Goal: Task Accomplishment & Management: Manage account settings

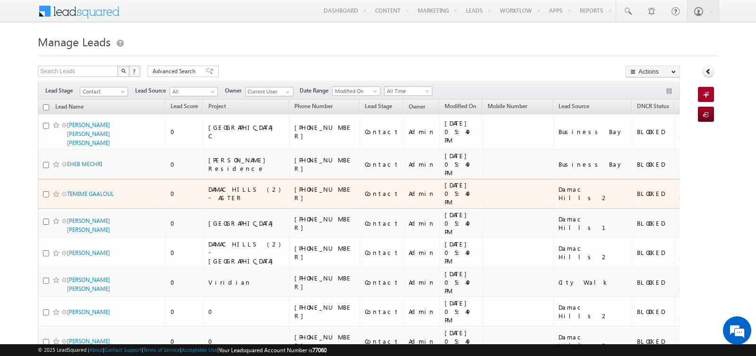
checkbox input "false"
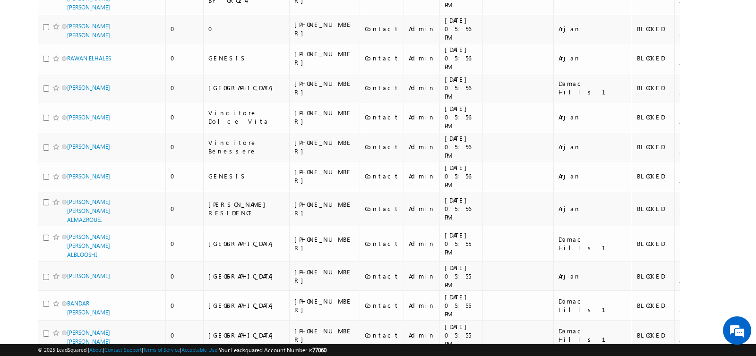
scroll to position [5851, 0]
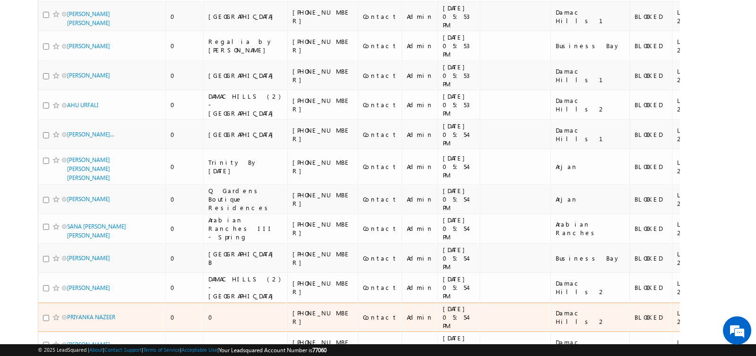
scroll to position [5936, 0]
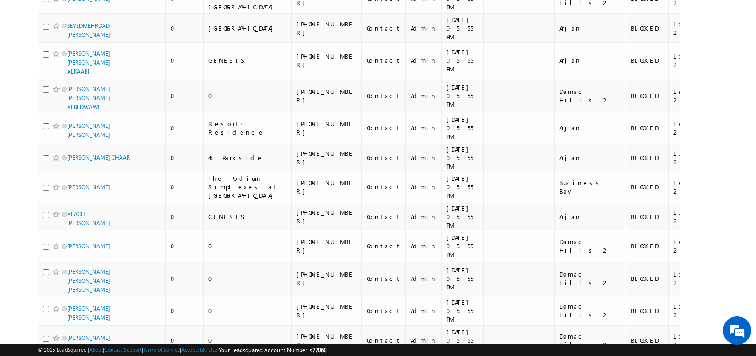
scroll to position [5928, 0]
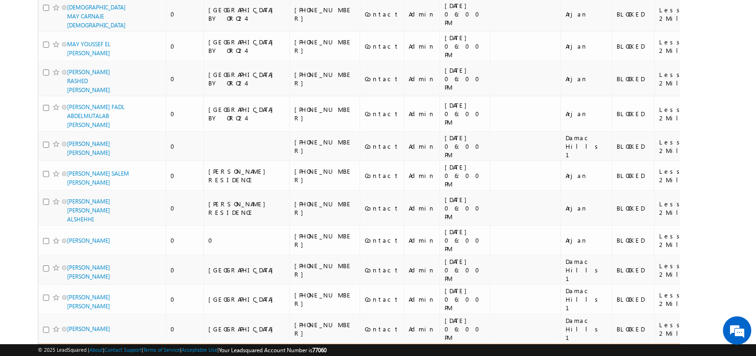
scroll to position [6020, 0]
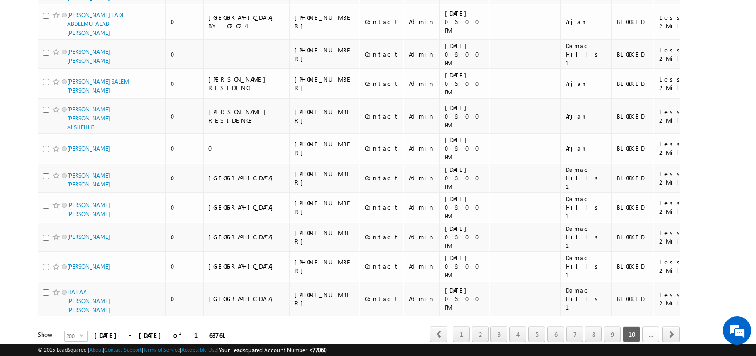
click at [654, 327] on link "..." at bounding box center [650, 335] width 17 height 16
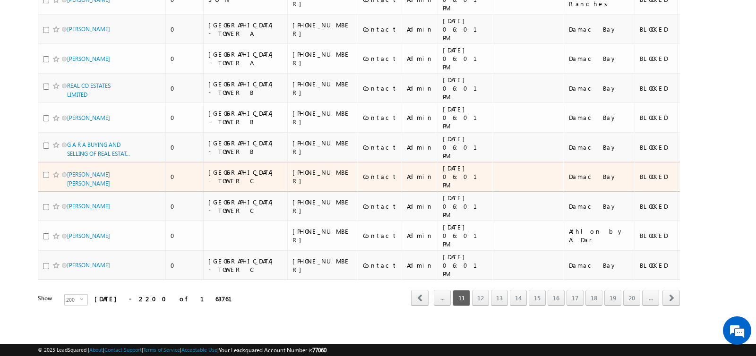
scroll to position [5786, 0]
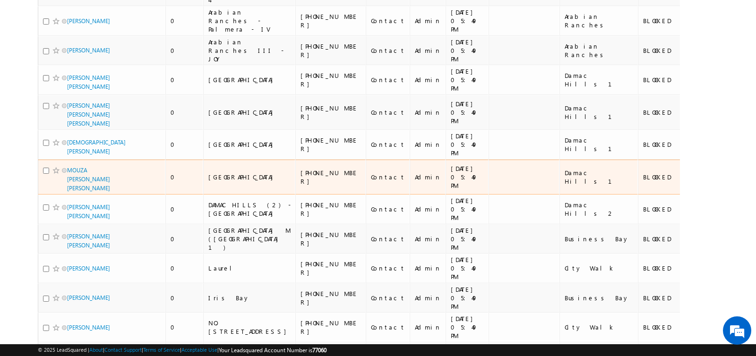
scroll to position [0, 0]
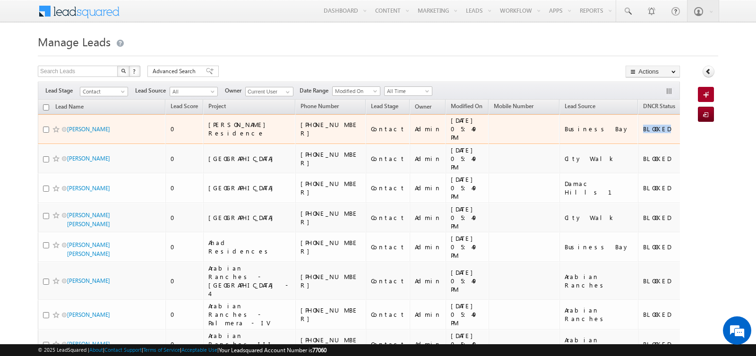
drag, startPoint x: 529, startPoint y: 128, endPoint x: 557, endPoint y: 129, distance: 27.9
click at [638, 129] on td "BLOCKED" at bounding box center [659, 129] width 43 height 30
copy div "BLOCKED"
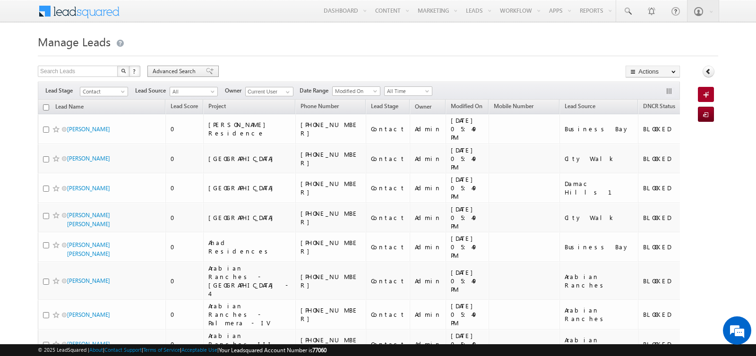
click at [184, 70] on span "Advanced Search" at bounding box center [176, 71] width 46 height 9
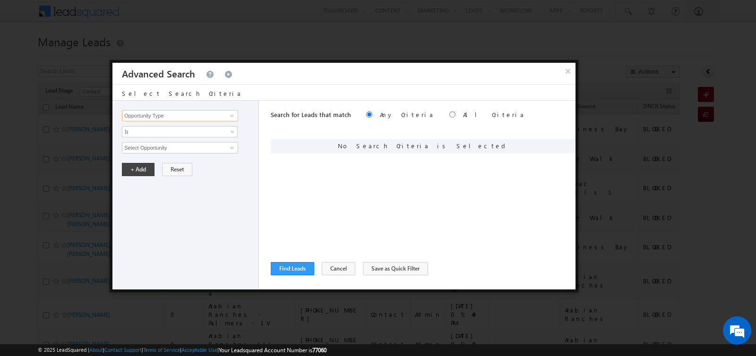
click at [200, 117] on input "Opportunity Type" at bounding box center [180, 115] width 116 height 11
click at [179, 133] on link "DNCR Status" at bounding box center [180, 135] width 116 height 11
type input "DNCR Status"
click at [179, 133] on span "Is" at bounding box center [173, 132] width 103 height 9
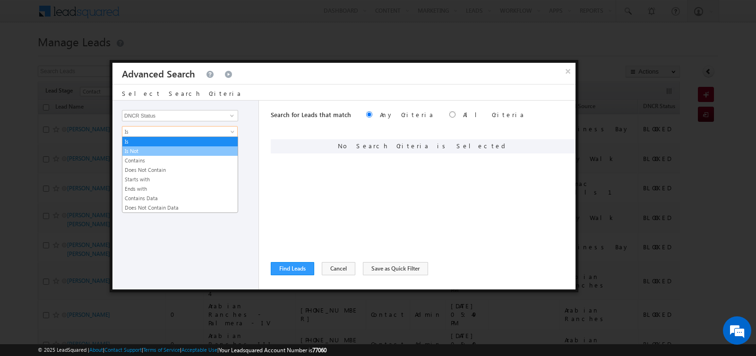
click at [172, 148] on link "Is Not" at bounding box center [179, 151] width 115 height 9
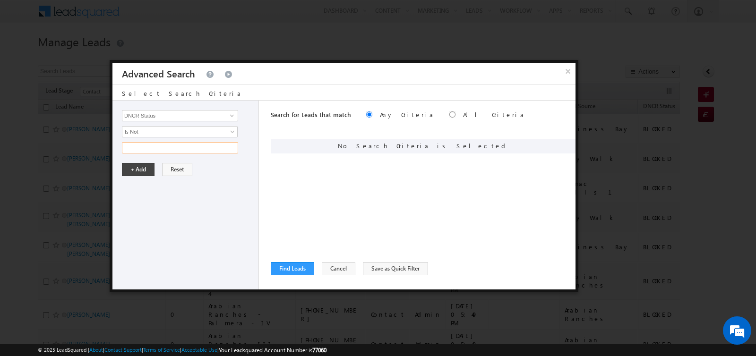
click at [172, 148] on input "text" at bounding box center [180, 147] width 116 height 11
paste input "BLOCKED"
type input "BLOCKED"
click at [141, 163] on button "+ Add" at bounding box center [138, 169] width 33 height 13
click at [299, 267] on button "Find Leads" at bounding box center [292, 268] width 43 height 13
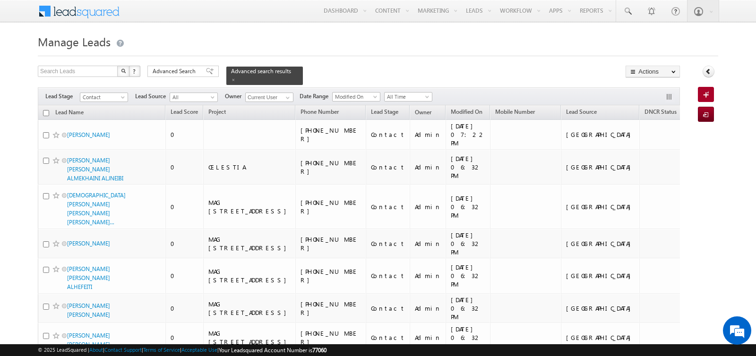
click at [46, 112] on input "checkbox" at bounding box center [46, 113] width 6 height 6
checkbox input "true"
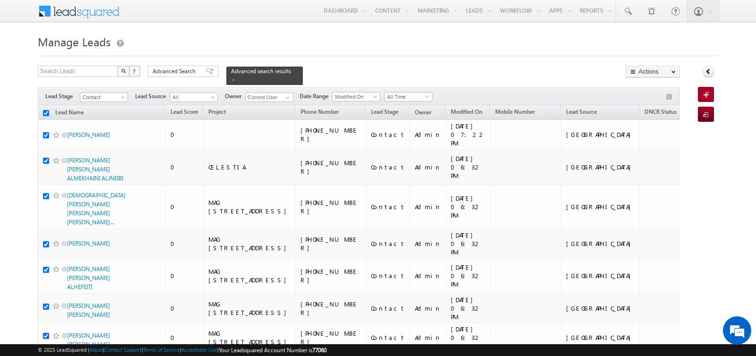
checkbox input "true"
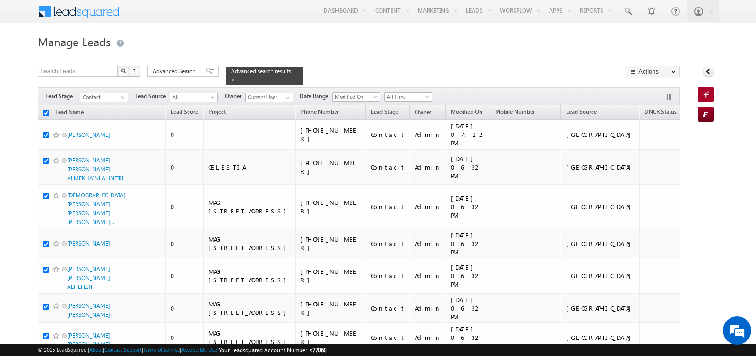
checkbox input "true"
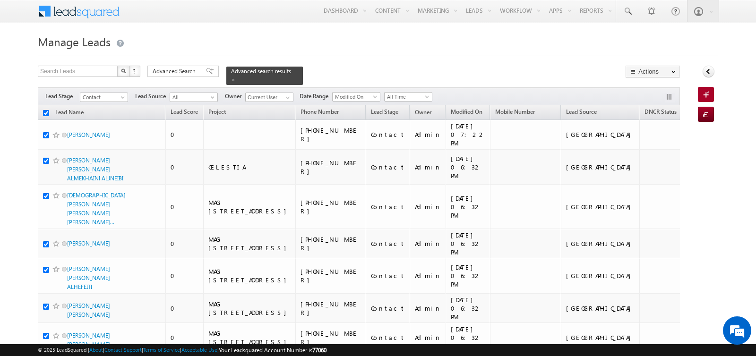
checkbox input "true"
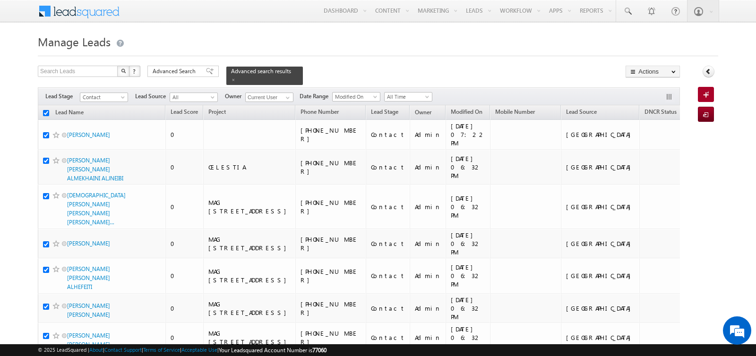
checkbox input "true"
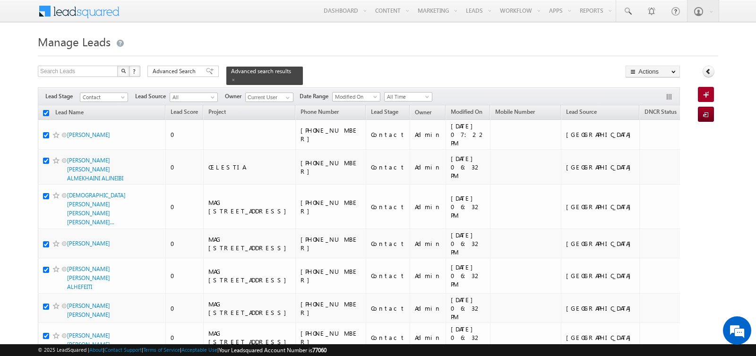
checkbox input "true"
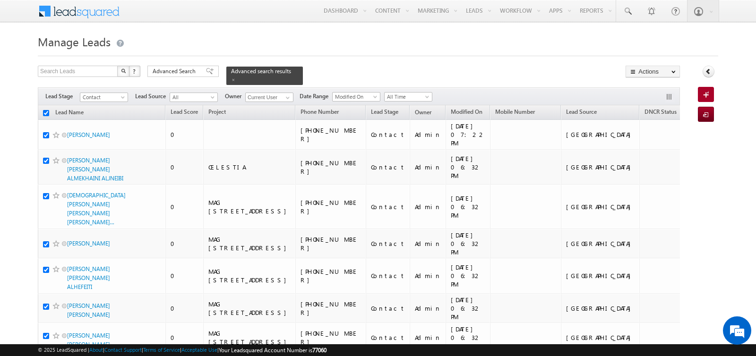
checkbox input "true"
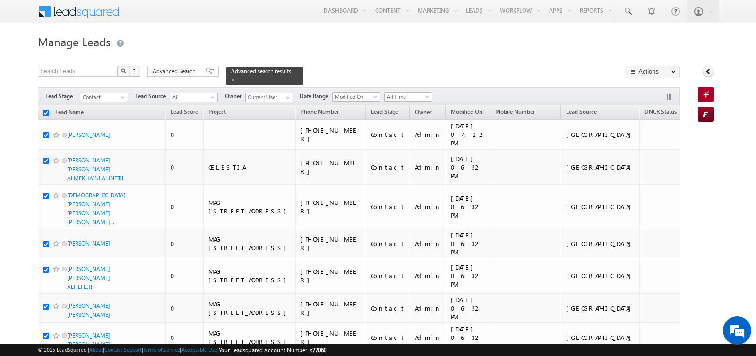
checkbox input "true"
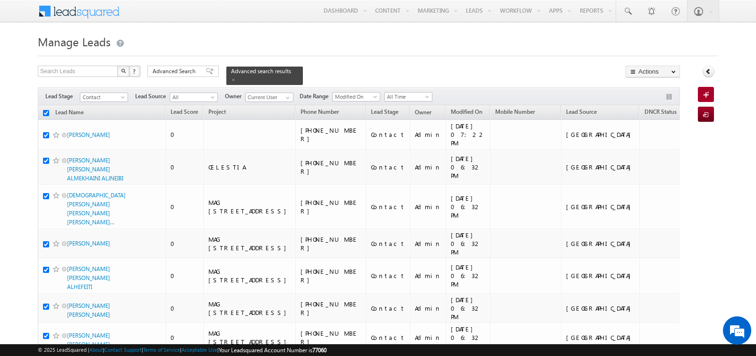
checkbox input "true"
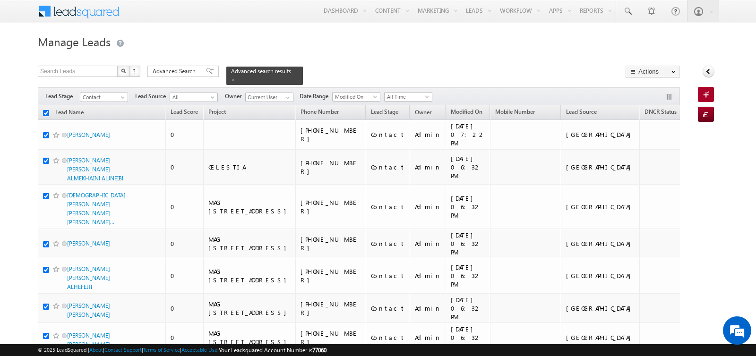
checkbox input "true"
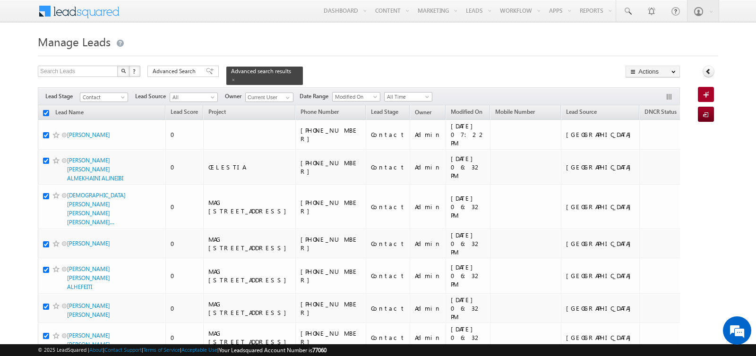
checkbox input "true"
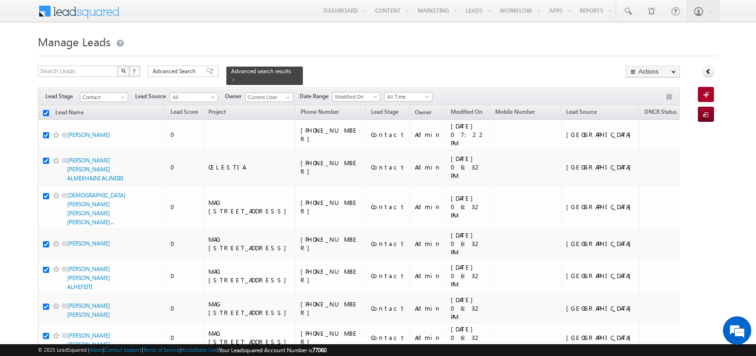
checkbox input "true"
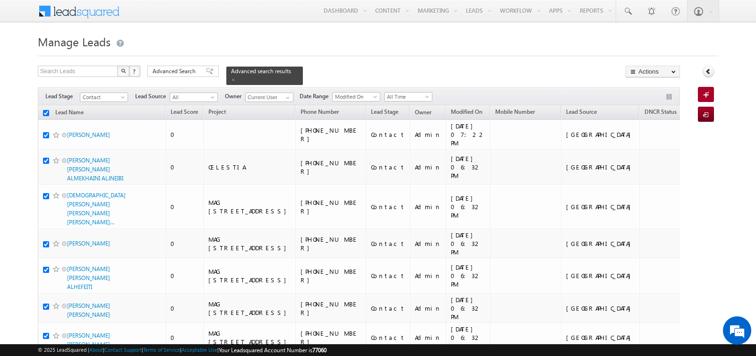
checkbox input "true"
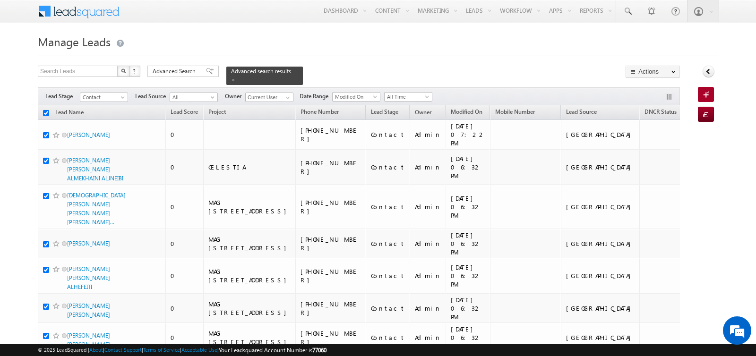
checkbox input "true"
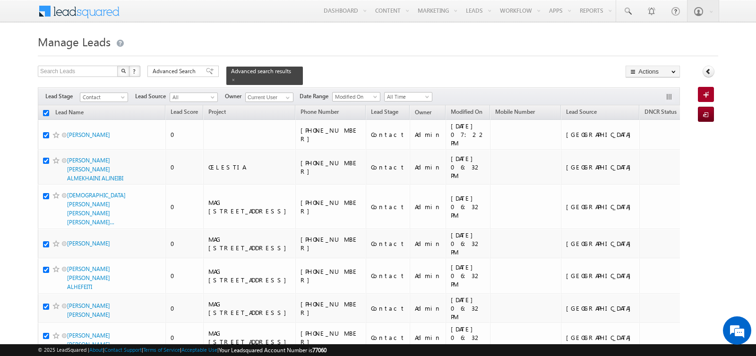
checkbox input "true"
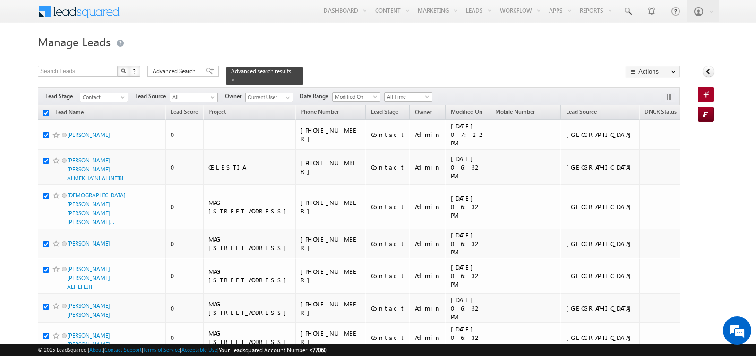
checkbox input "true"
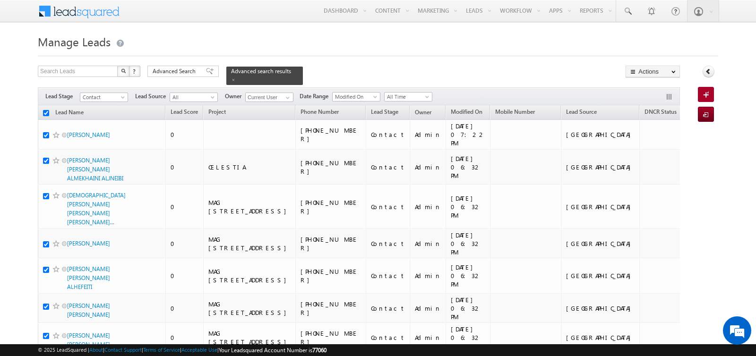
checkbox input "true"
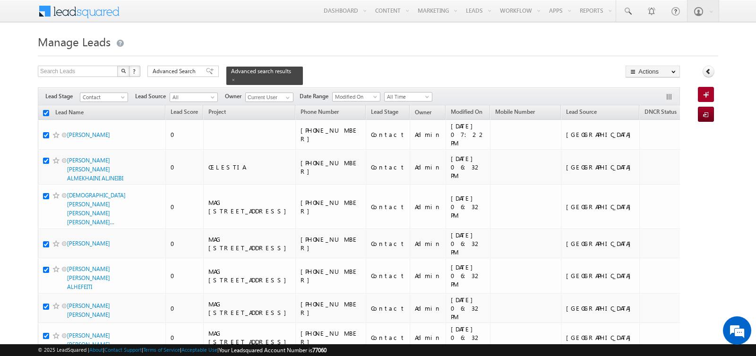
checkbox input "true"
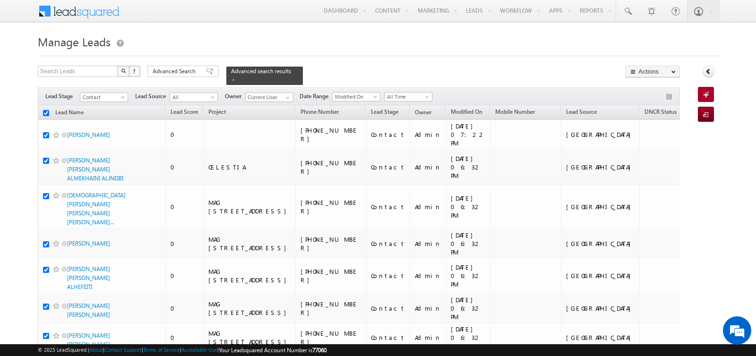
checkbox input "true"
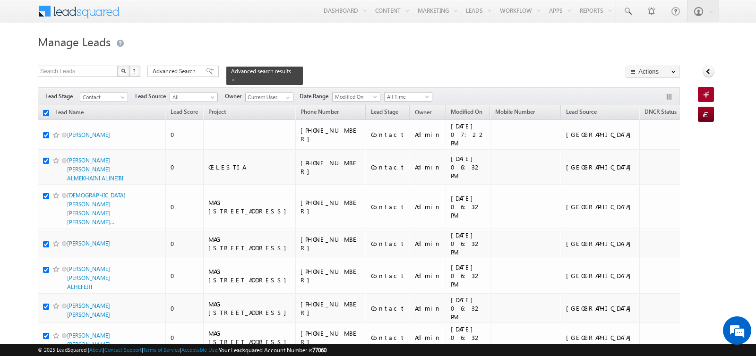
checkbox input "true"
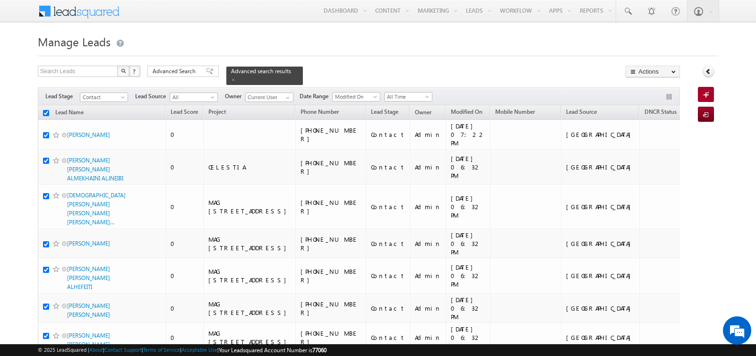
checkbox input "true"
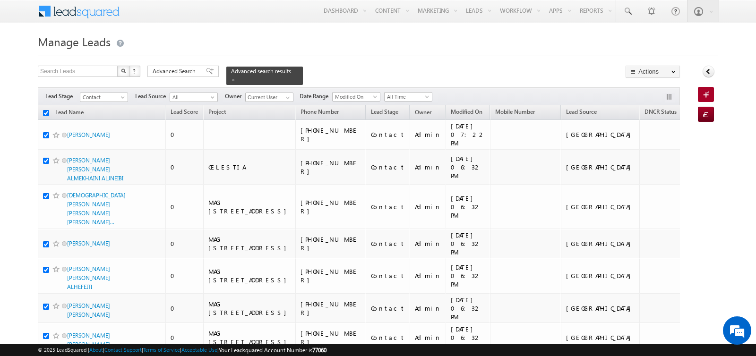
checkbox input "true"
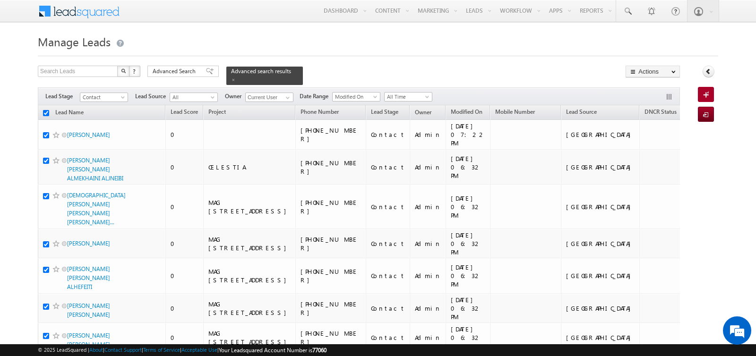
checkbox input "true"
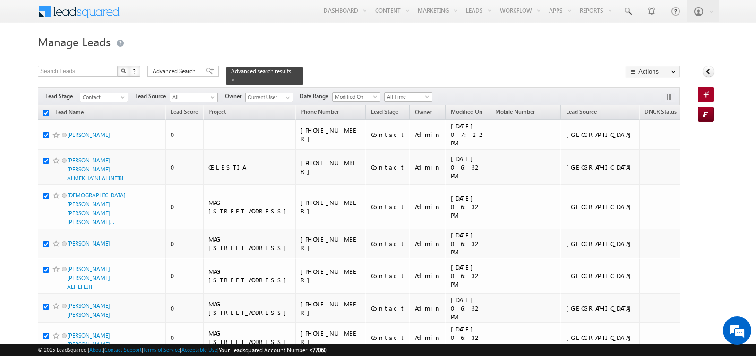
checkbox input "true"
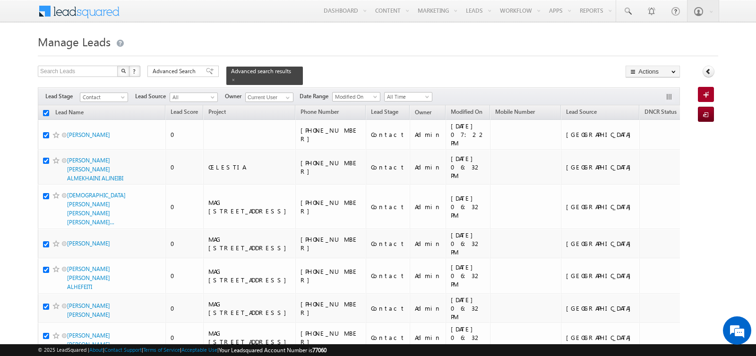
checkbox input "true"
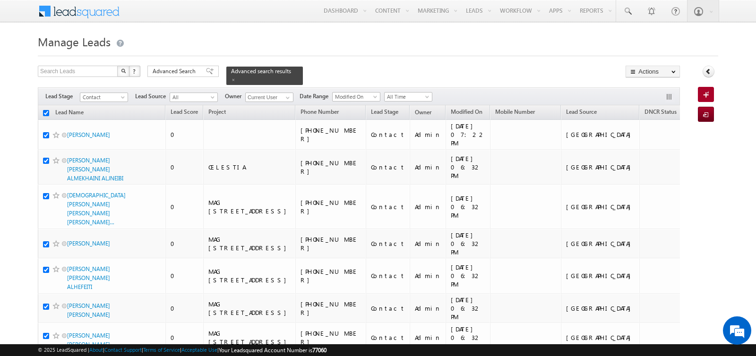
checkbox input "true"
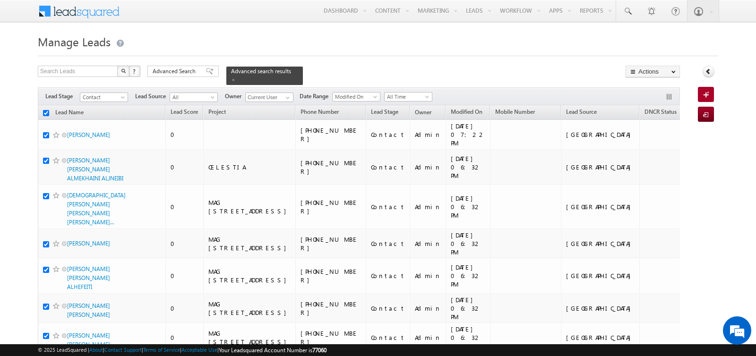
checkbox input "true"
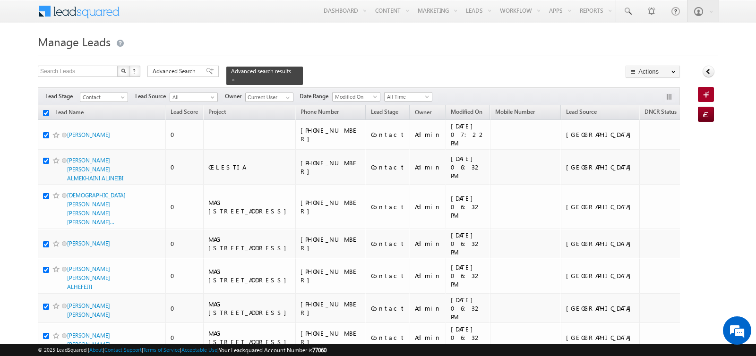
checkbox input "true"
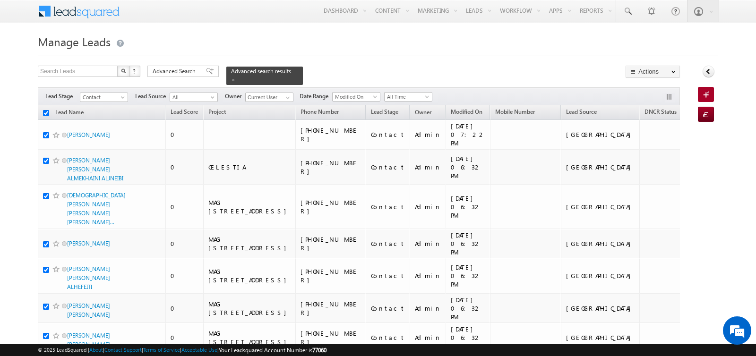
checkbox input "true"
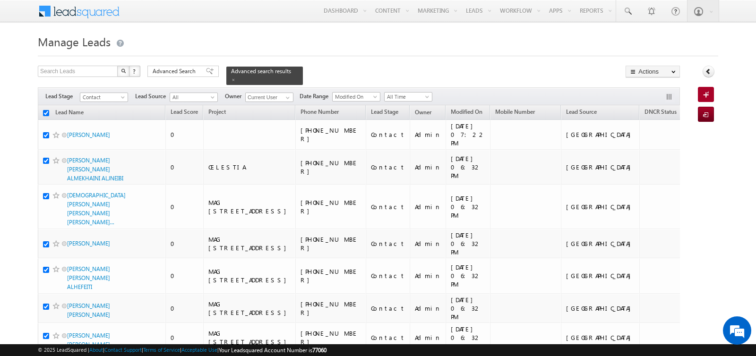
checkbox input "true"
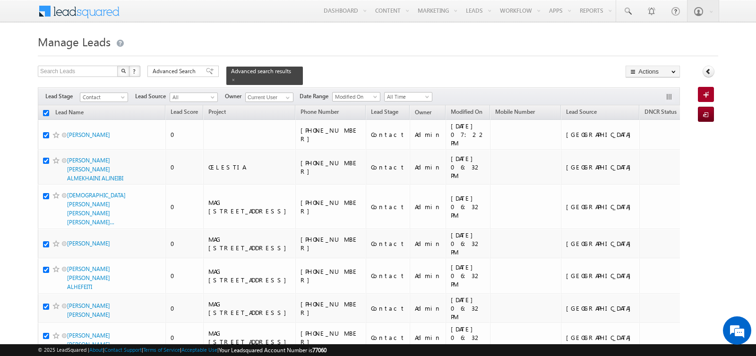
checkbox input "true"
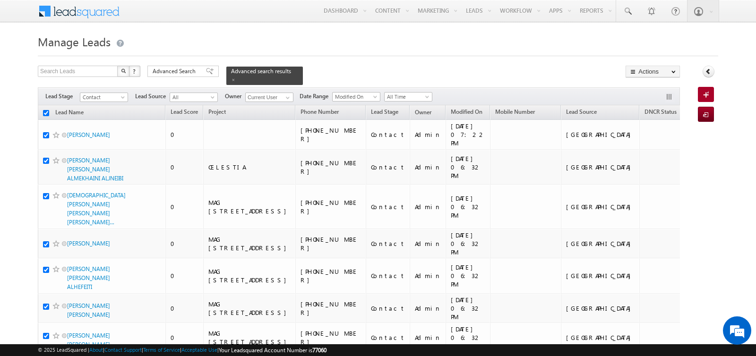
checkbox input "true"
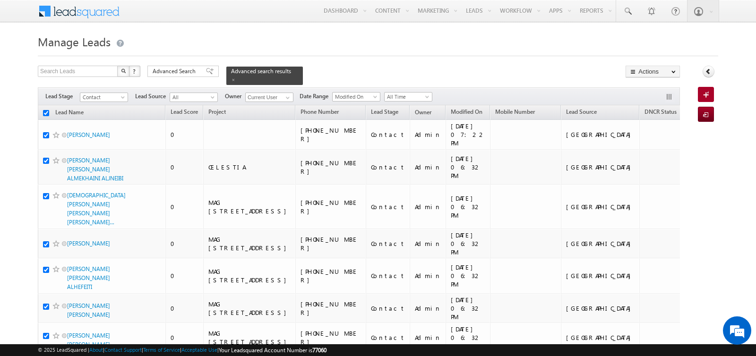
checkbox input "true"
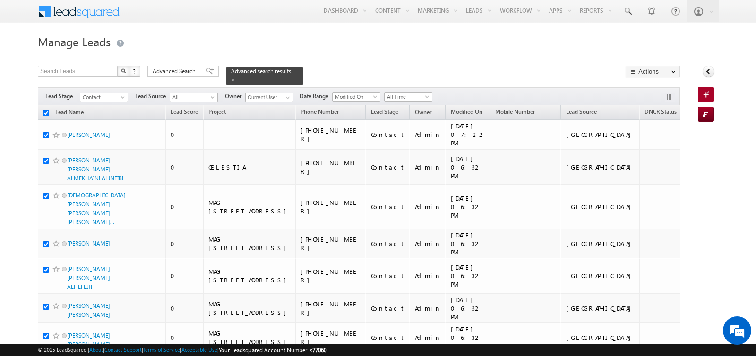
checkbox input "true"
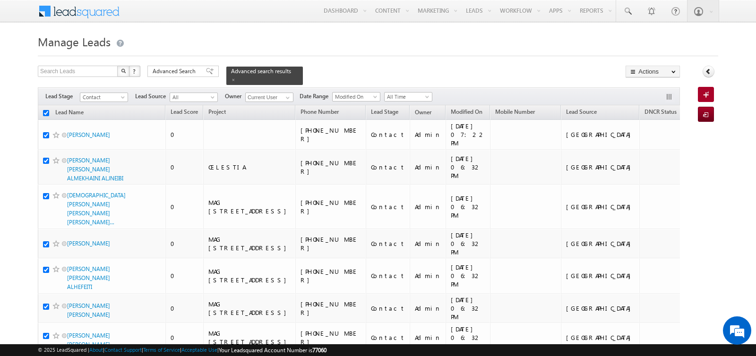
checkbox input "true"
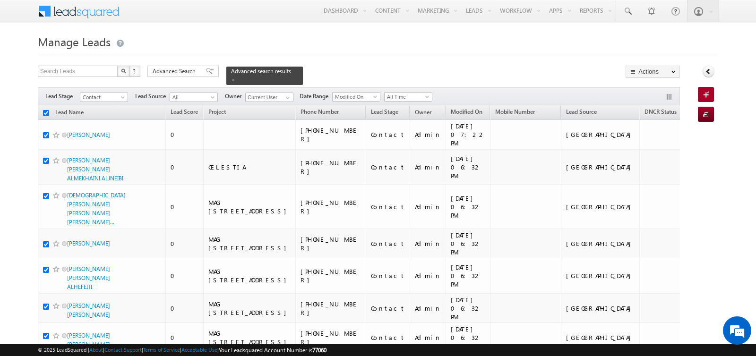
checkbox input "true"
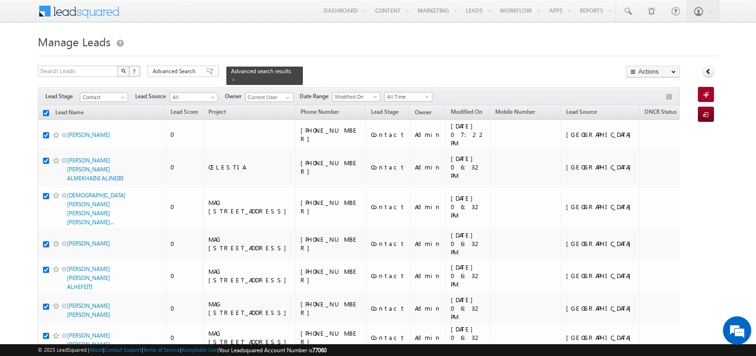
checkbox input "true"
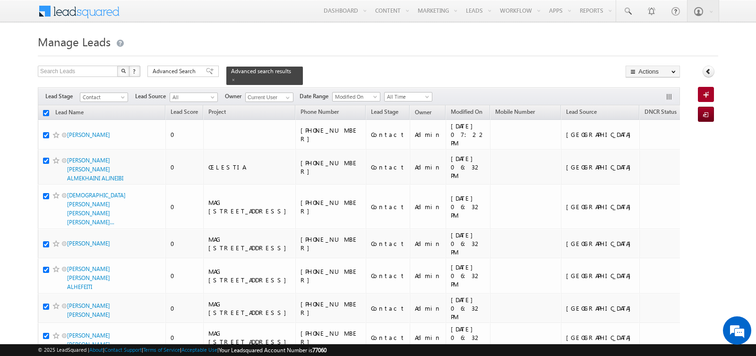
checkbox input "true"
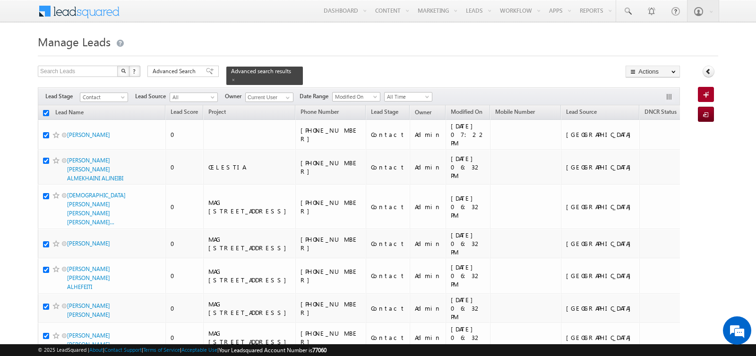
checkbox input "true"
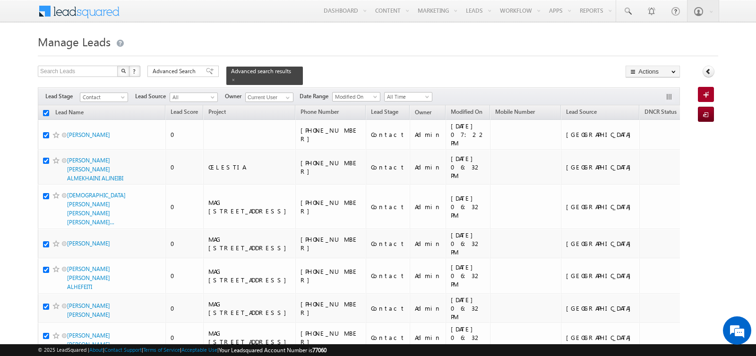
checkbox input "true"
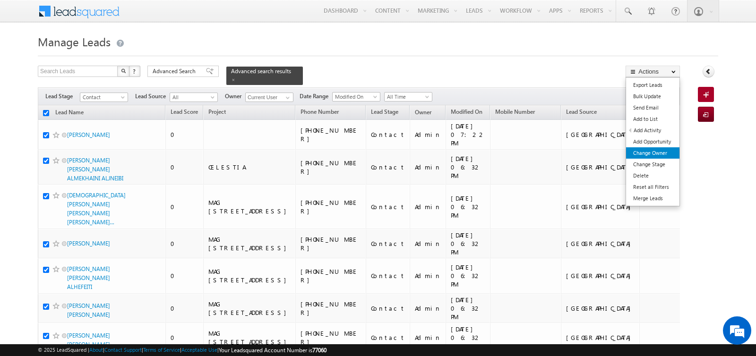
click at [652, 148] on link "Change Owner" at bounding box center [652, 152] width 53 height 11
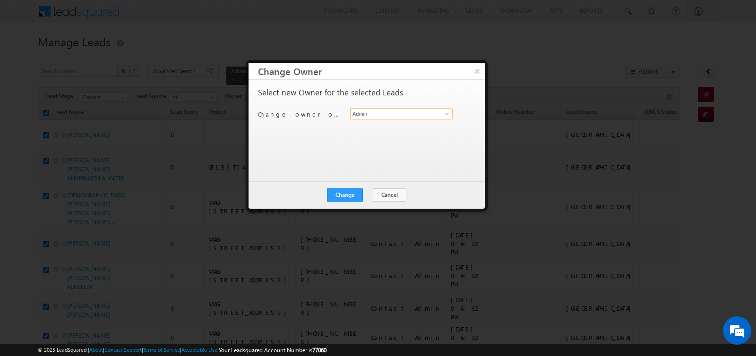
click at [392, 114] on input "Admin" at bounding box center [401, 113] width 103 height 11
click at [376, 129] on span "[EMAIL_ADDRESS][DOMAIN_NAME]" at bounding box center [396, 132] width 85 height 7
click at [351, 197] on button "Change" at bounding box center [345, 195] width 36 height 13
